Goal: Task Accomplishment & Management: Manage account settings

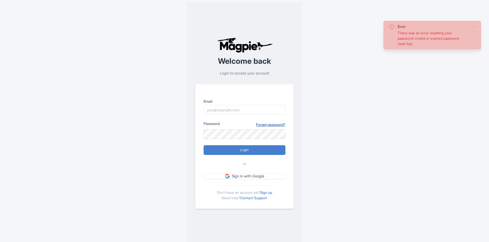
click at [265, 123] on link "Forgot password?" at bounding box center [270, 124] width 29 height 5
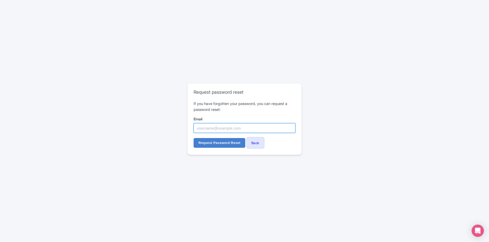
click at [232, 128] on input "Email" at bounding box center [244, 128] width 102 height 10
click at [226, 130] on input "mohammad.abu-suad@beyondentertain.com" at bounding box center [244, 128] width 102 height 10
type input "mohammad.abusuad@beyondentertain.com"
click at [227, 141] on input "Request Password Reset" at bounding box center [219, 143] width 52 height 10
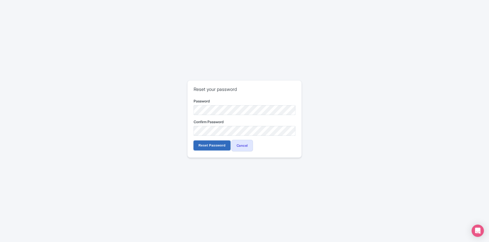
click at [225, 143] on input "Reset Password" at bounding box center [211, 145] width 37 height 10
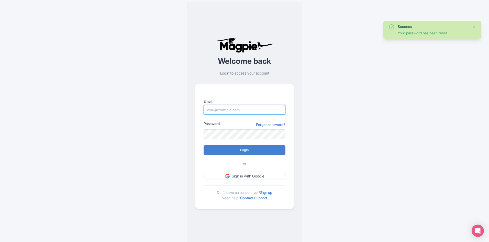
click at [238, 107] on input "Email" at bounding box center [244, 110] width 82 height 10
type input "mohammad.abusuad@beyondentertain.com"
click at [226, 152] on input "Login" at bounding box center [244, 150] width 82 height 10
type input "Logging in..."
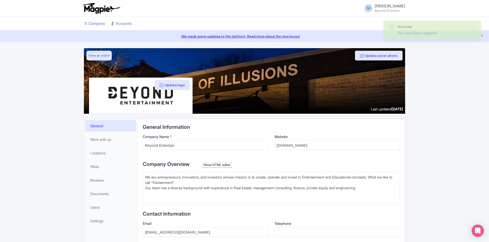
click at [118, 20] on link "Accounts" at bounding box center [121, 24] width 20 height 14
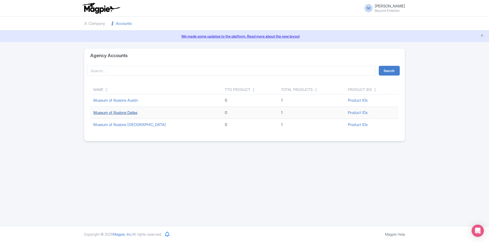
click at [113, 112] on link "Museum of Illusions Dallas" at bounding box center [115, 112] width 44 height 5
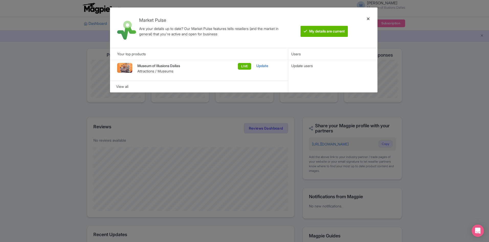
click at [368, 18] on div at bounding box center [368, 28] width 12 height 32
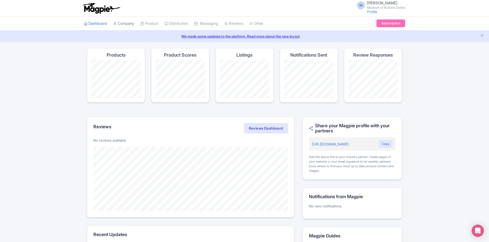
click at [130, 25] on link "Company" at bounding box center [123, 24] width 21 height 14
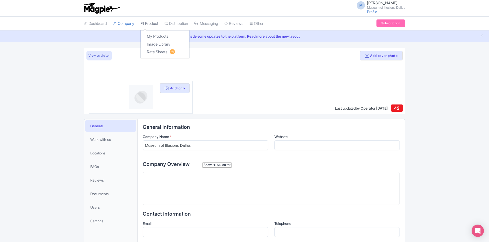
click at [152, 26] on link "Product" at bounding box center [149, 24] width 18 height 14
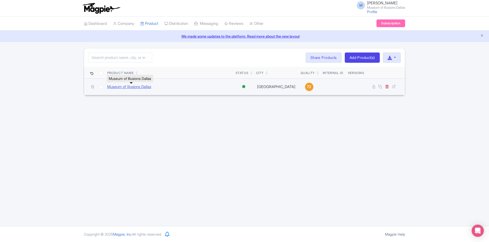
click at [124, 89] on link "Museum of Illusions Dallas" at bounding box center [129, 87] width 44 height 6
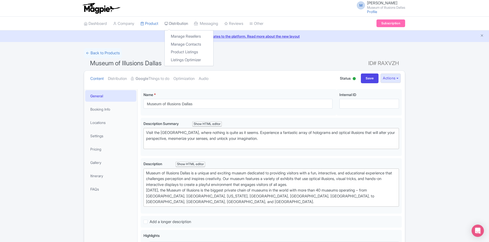
click at [184, 24] on link "Distribution" at bounding box center [176, 24] width 24 height 14
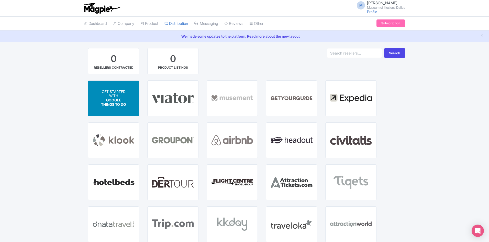
click at [113, 99] on span "GOOGLE THINGS TO DO" at bounding box center [113, 102] width 25 height 9
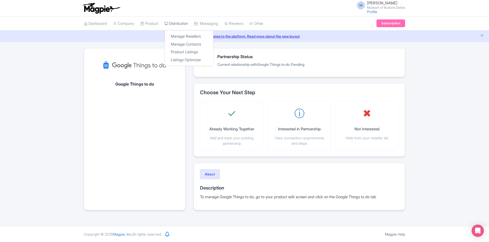
click at [175, 24] on link "Distribution" at bounding box center [176, 24] width 24 height 14
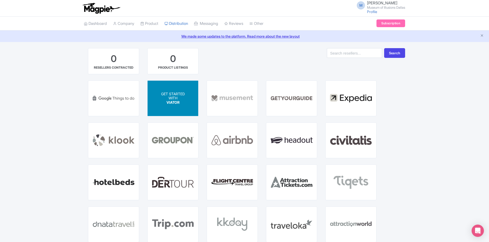
click at [174, 92] on span "GET STARTED" at bounding box center [173, 93] width 24 height 4
